Goal: Information Seeking & Learning: Learn about a topic

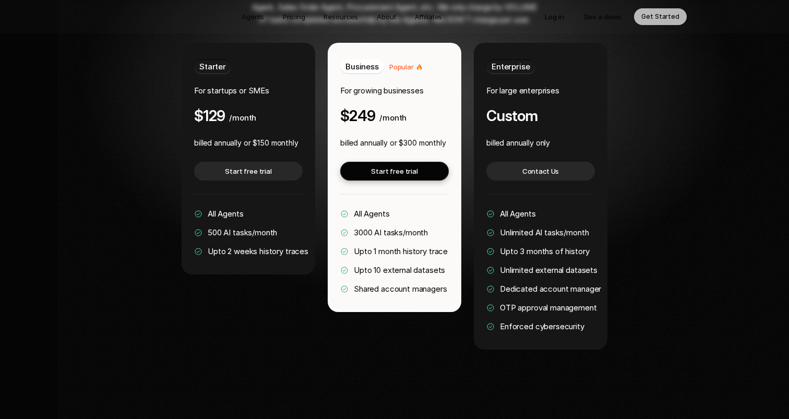
scroll to position [2042, 0]
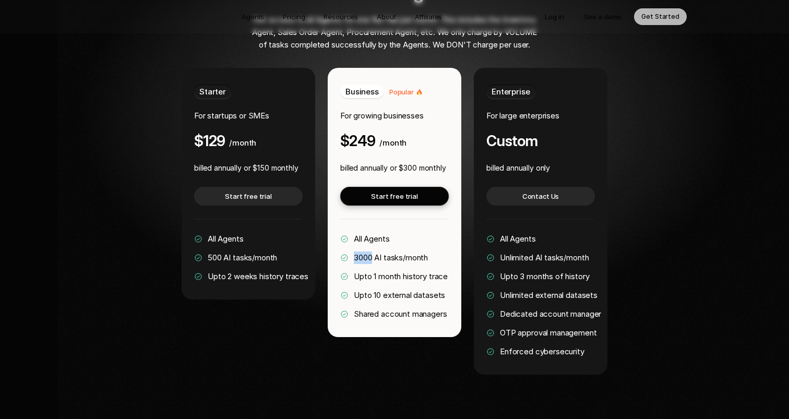
drag, startPoint x: 355, startPoint y: 225, endPoint x: 372, endPoint y: 229, distance: 17.1
click at [372, 253] on span "3000 AI tasks/month" at bounding box center [391, 258] width 74 height 10
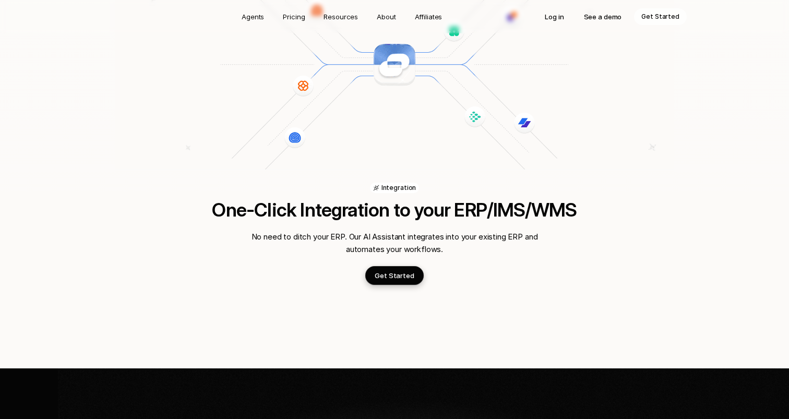
scroll to position [1418, 0]
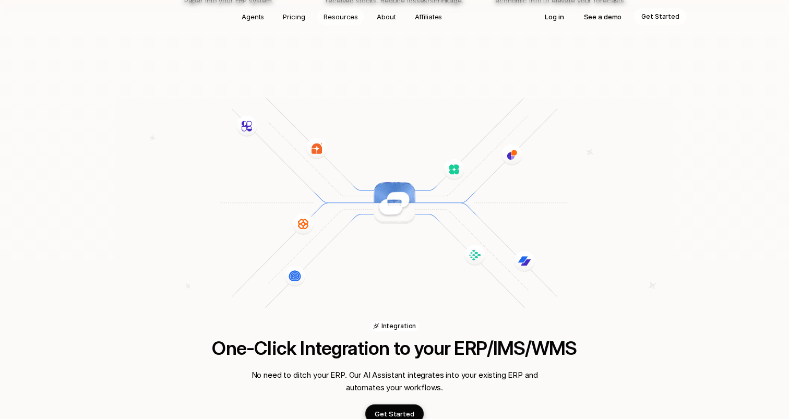
click at [346, 18] on p "Resources" at bounding box center [341, 16] width 34 height 10
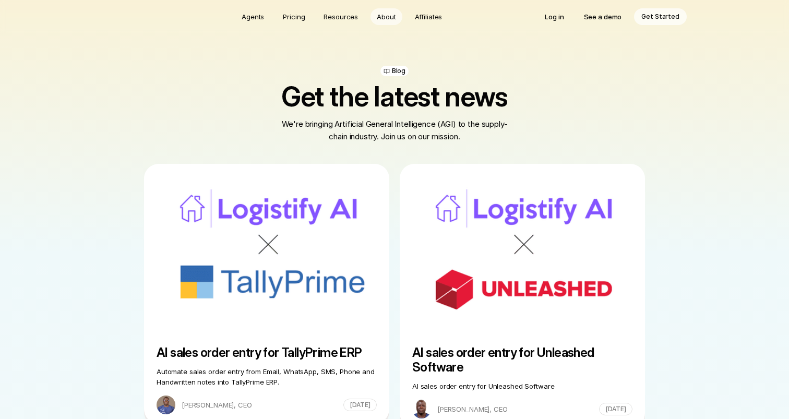
click at [389, 17] on p "About" at bounding box center [386, 16] width 19 height 10
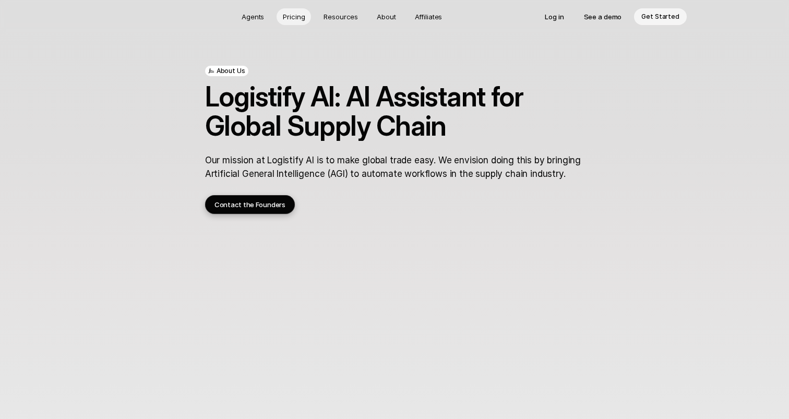
click at [297, 16] on p "Pricing" at bounding box center [294, 16] width 22 height 10
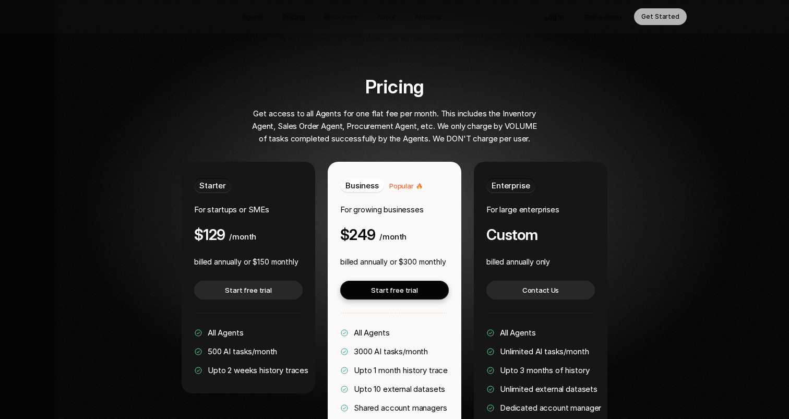
scroll to position [1956, 0]
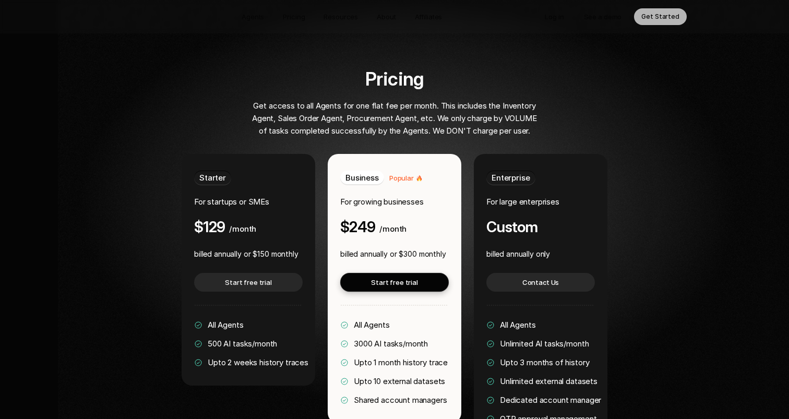
click at [151, 193] on div "Pricing Get access to all Agents for one flat fee per month. This includes the …" at bounding box center [394, 264] width 631 height 392
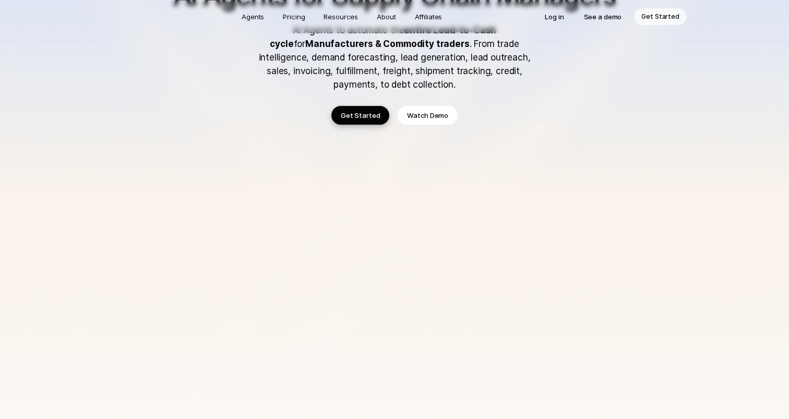
scroll to position [63, 0]
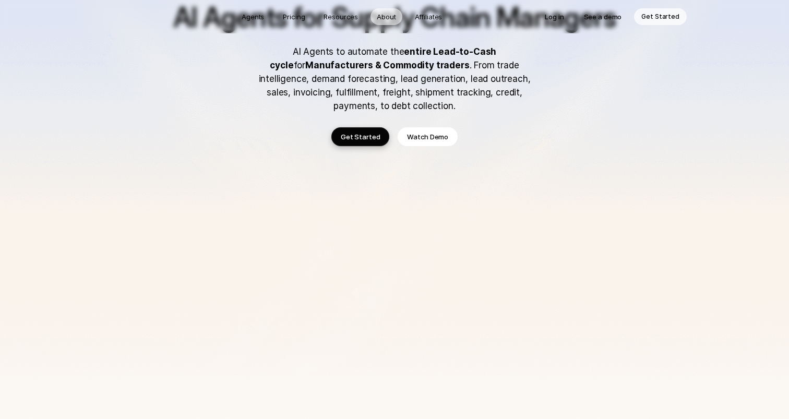
click at [384, 18] on p "About" at bounding box center [386, 16] width 19 height 10
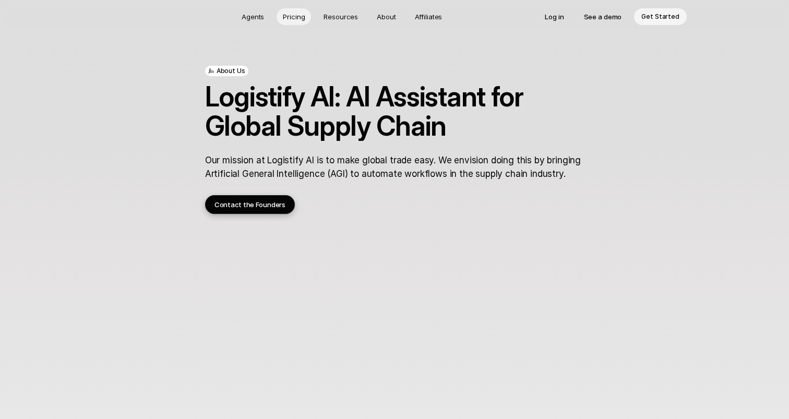
click at [301, 17] on p "Pricing" at bounding box center [294, 16] width 22 height 10
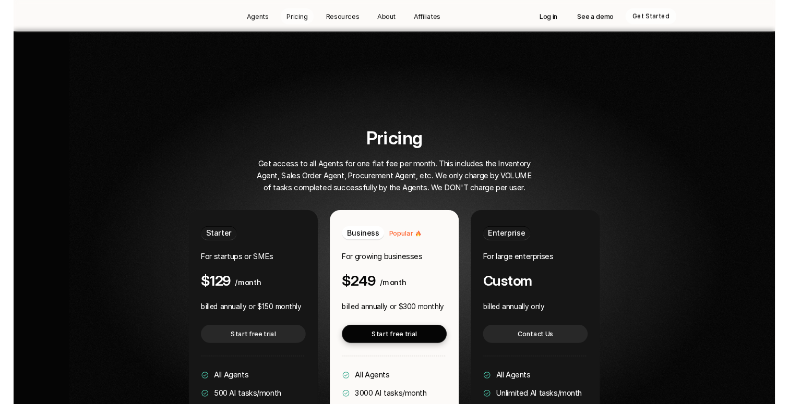
scroll to position [1893, 0]
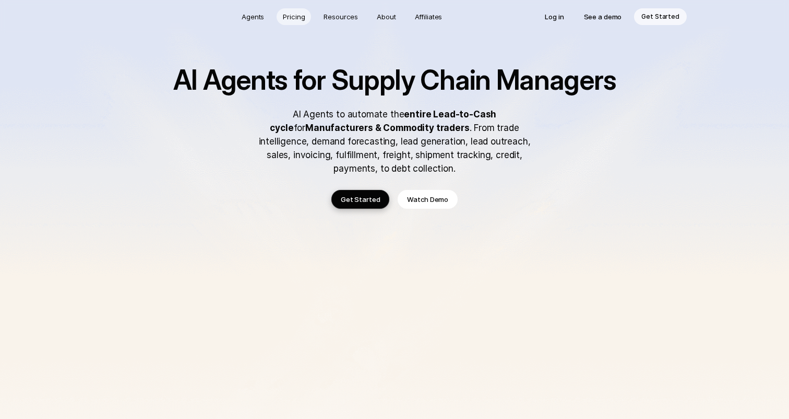
click at [303, 20] on p "Pricing" at bounding box center [294, 16] width 22 height 10
click at [146, 98] on img at bounding box center [394, 350] width 789 height 701
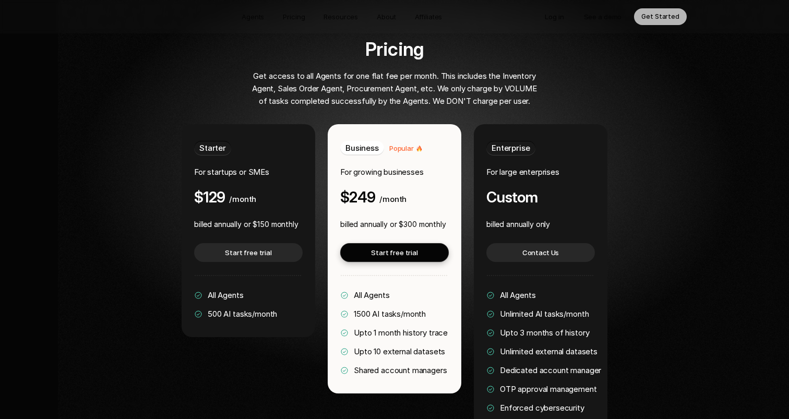
scroll to position [1985, 0]
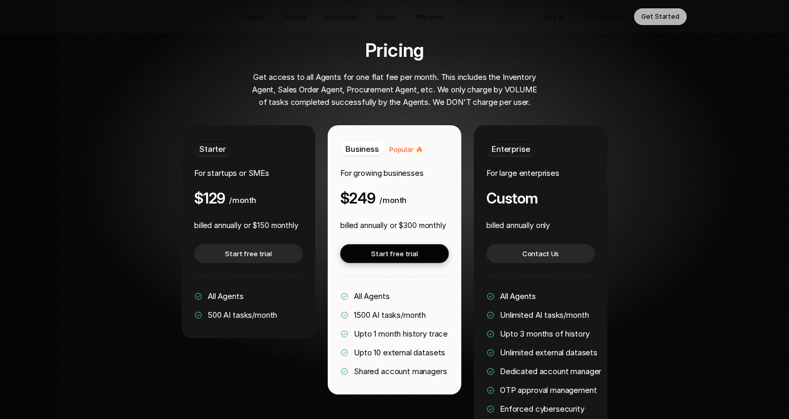
click at [158, 292] on div "Pricing Get access to all Agents for one flat fee per month. This includes the …" at bounding box center [394, 236] width 631 height 392
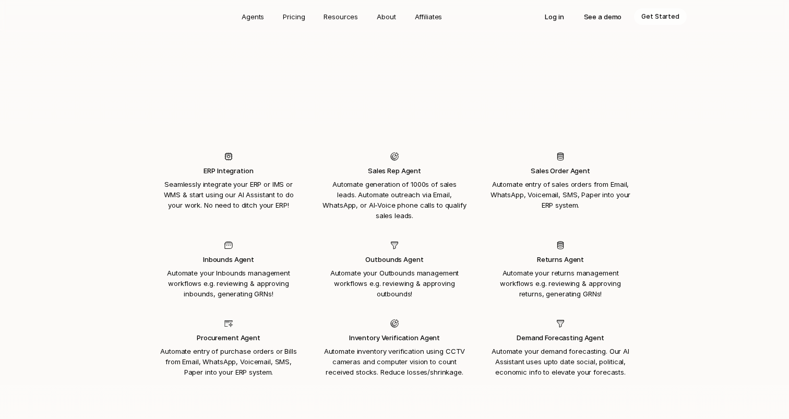
scroll to position [1004, 0]
